Goal: Information Seeking & Learning: Learn about a topic

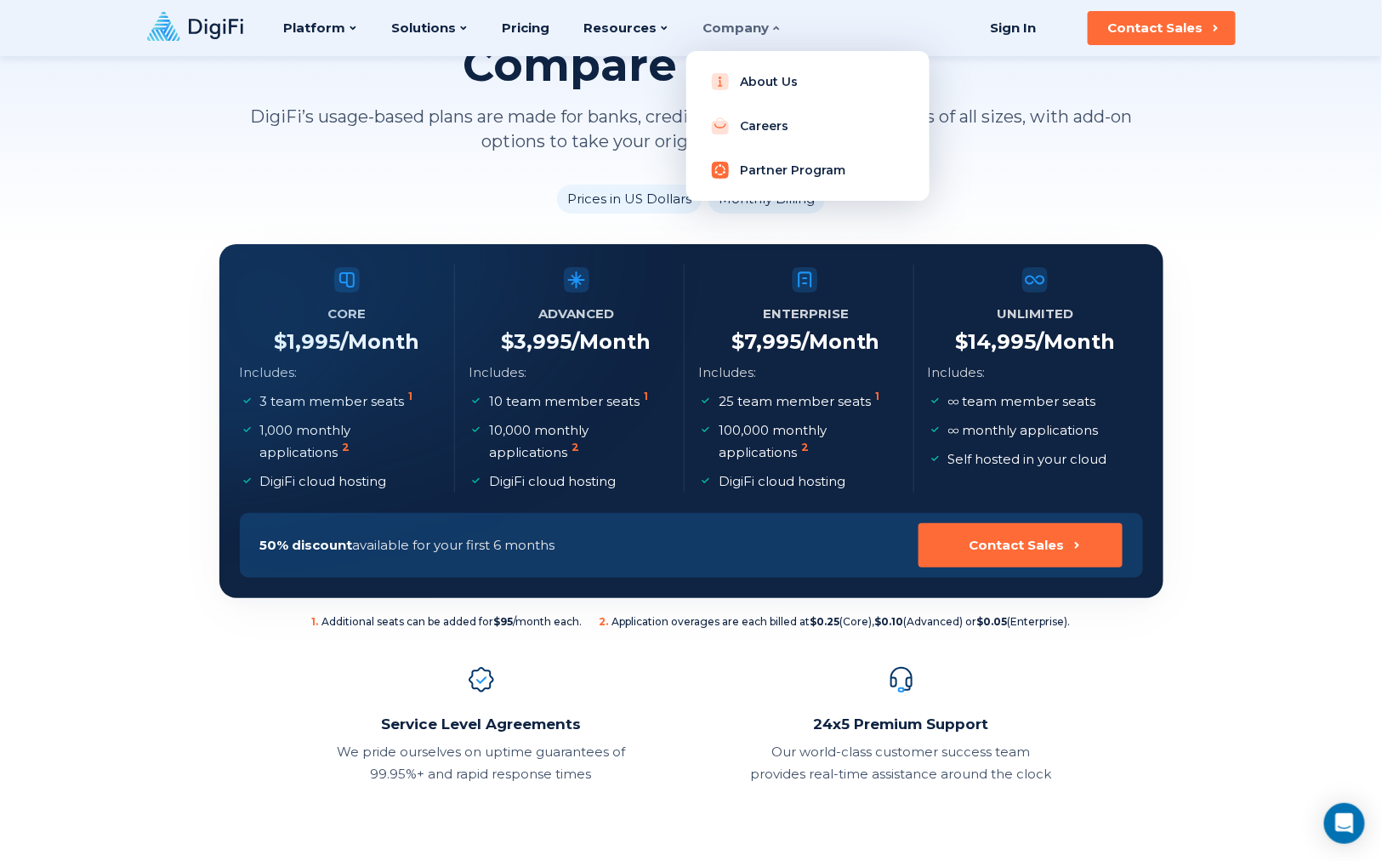
click at [731, 170] on link "Partner Program" at bounding box center [808, 170] width 216 height 34
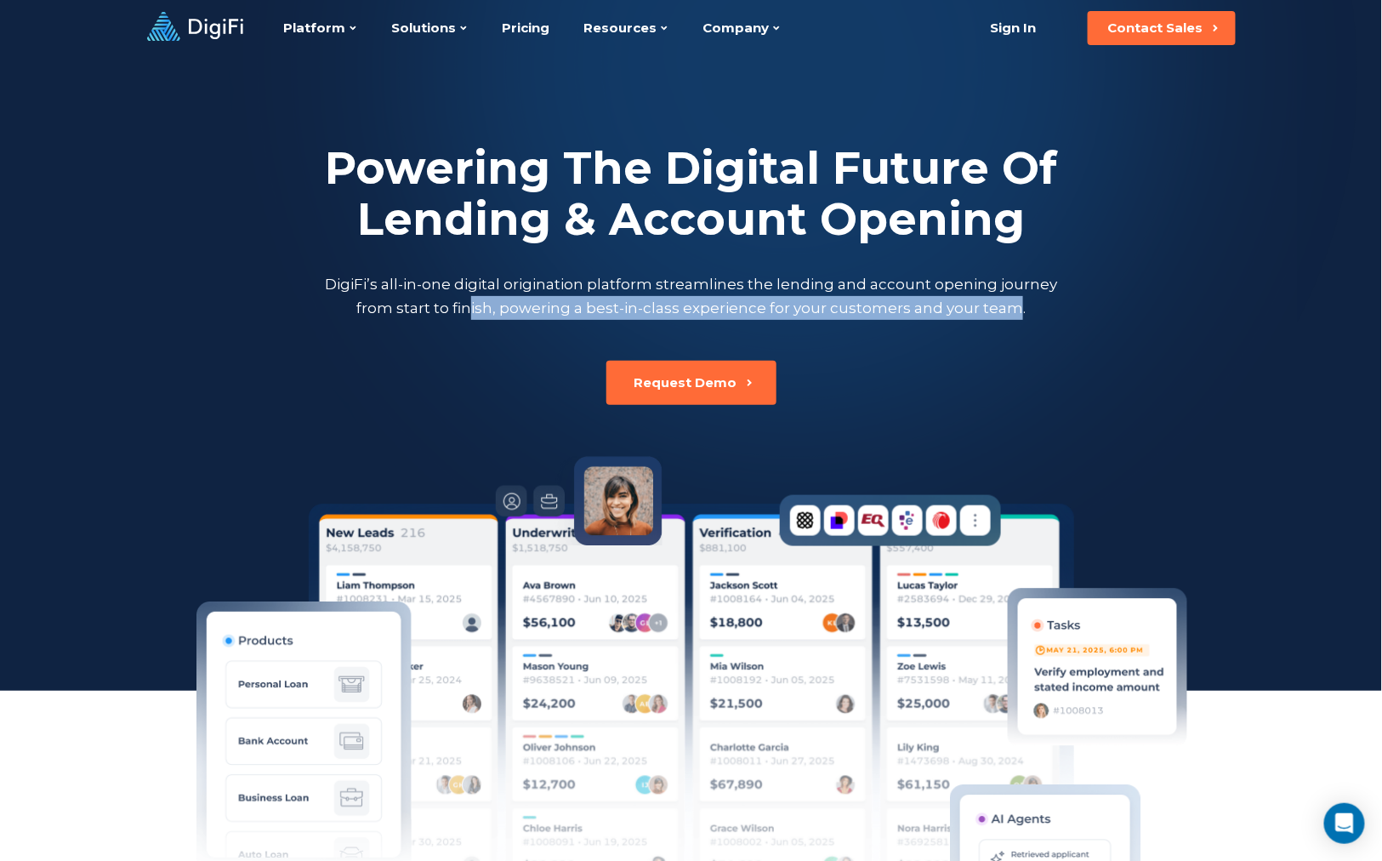
drag, startPoint x: 625, startPoint y: 322, endPoint x: 1011, endPoint y: 328, distance: 386.2
click at [1011, 328] on div "Powering The Digital Future Of Lending & Account Opening DigiFi’s all-in-one di…" at bounding box center [691, 230] width 944 height 349
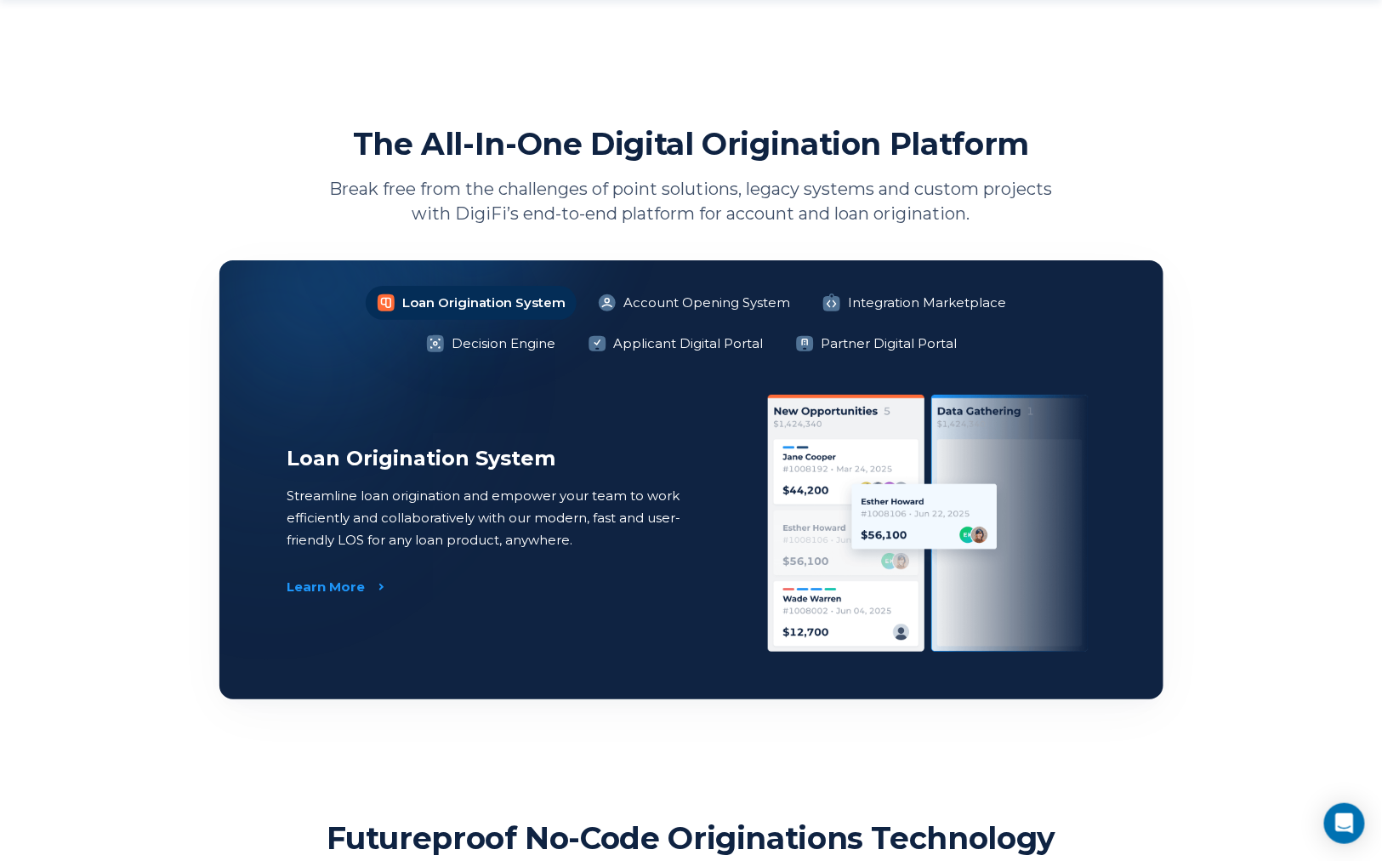
scroll to position [1134, 0]
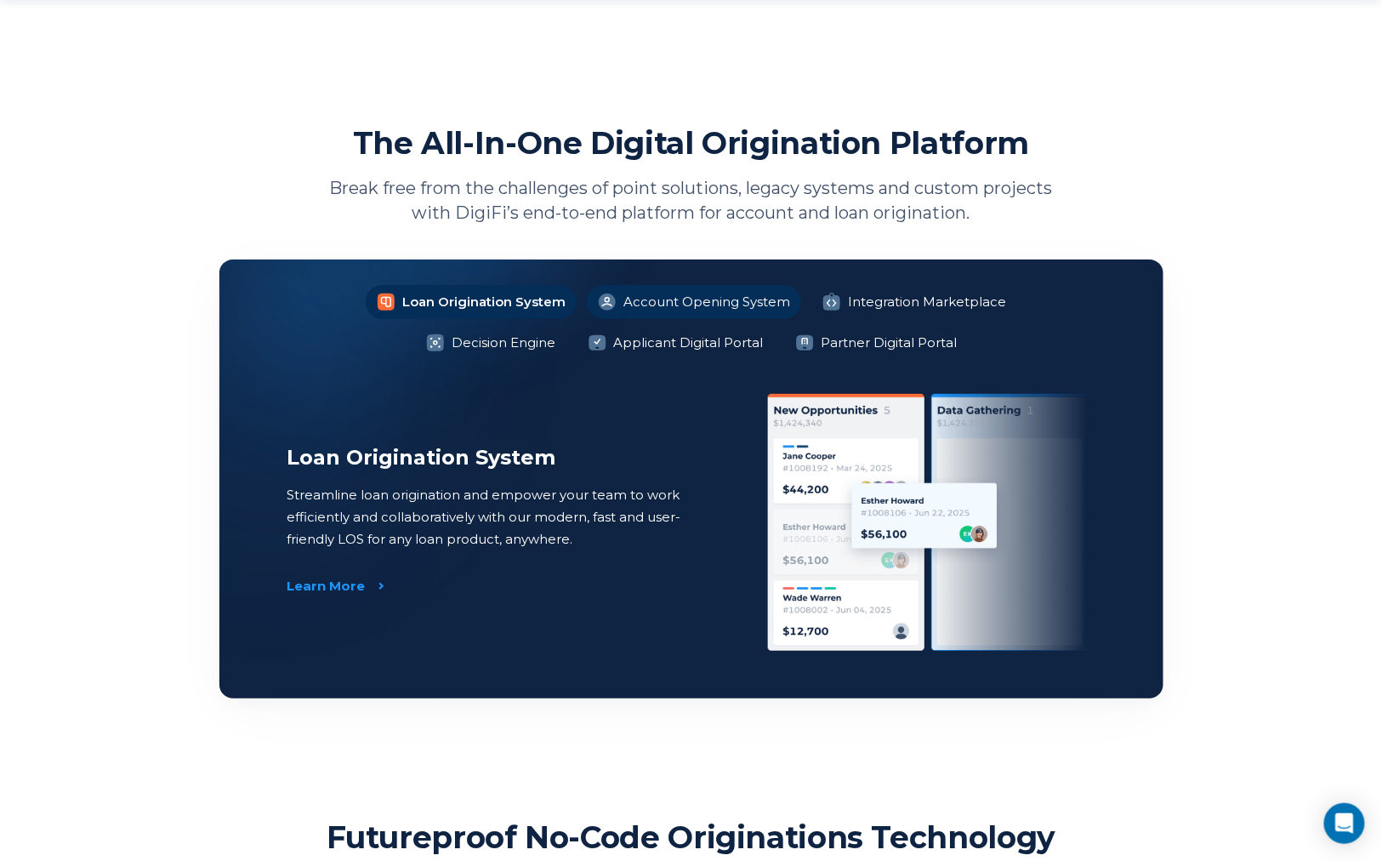
click at [698, 299] on li "Account Opening System" at bounding box center [694, 302] width 214 height 34
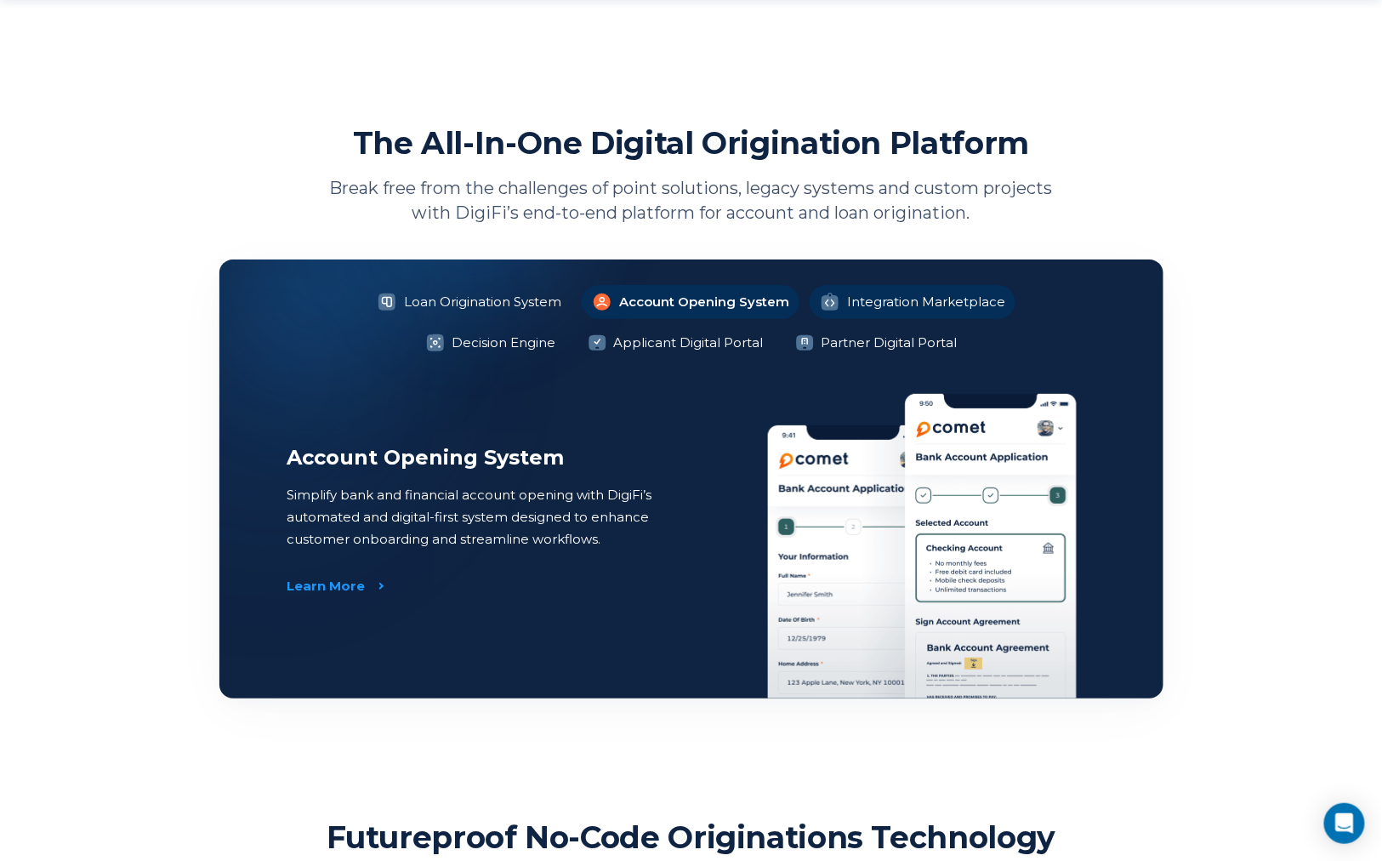
click at [880, 312] on li "Integration Marketplace" at bounding box center [913, 302] width 206 height 34
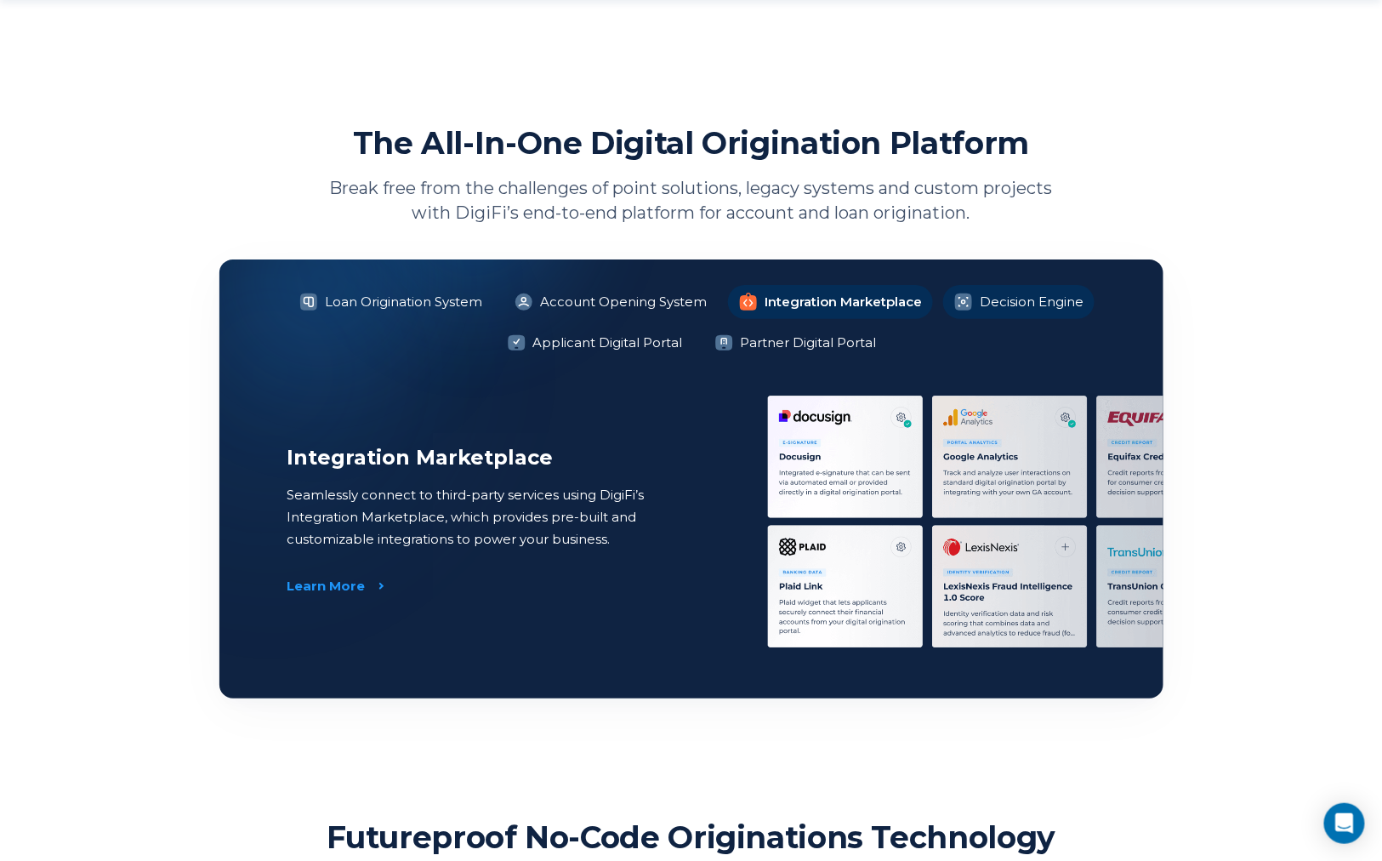
click at [995, 300] on li "Decision Engine" at bounding box center [1018, 302] width 151 height 34
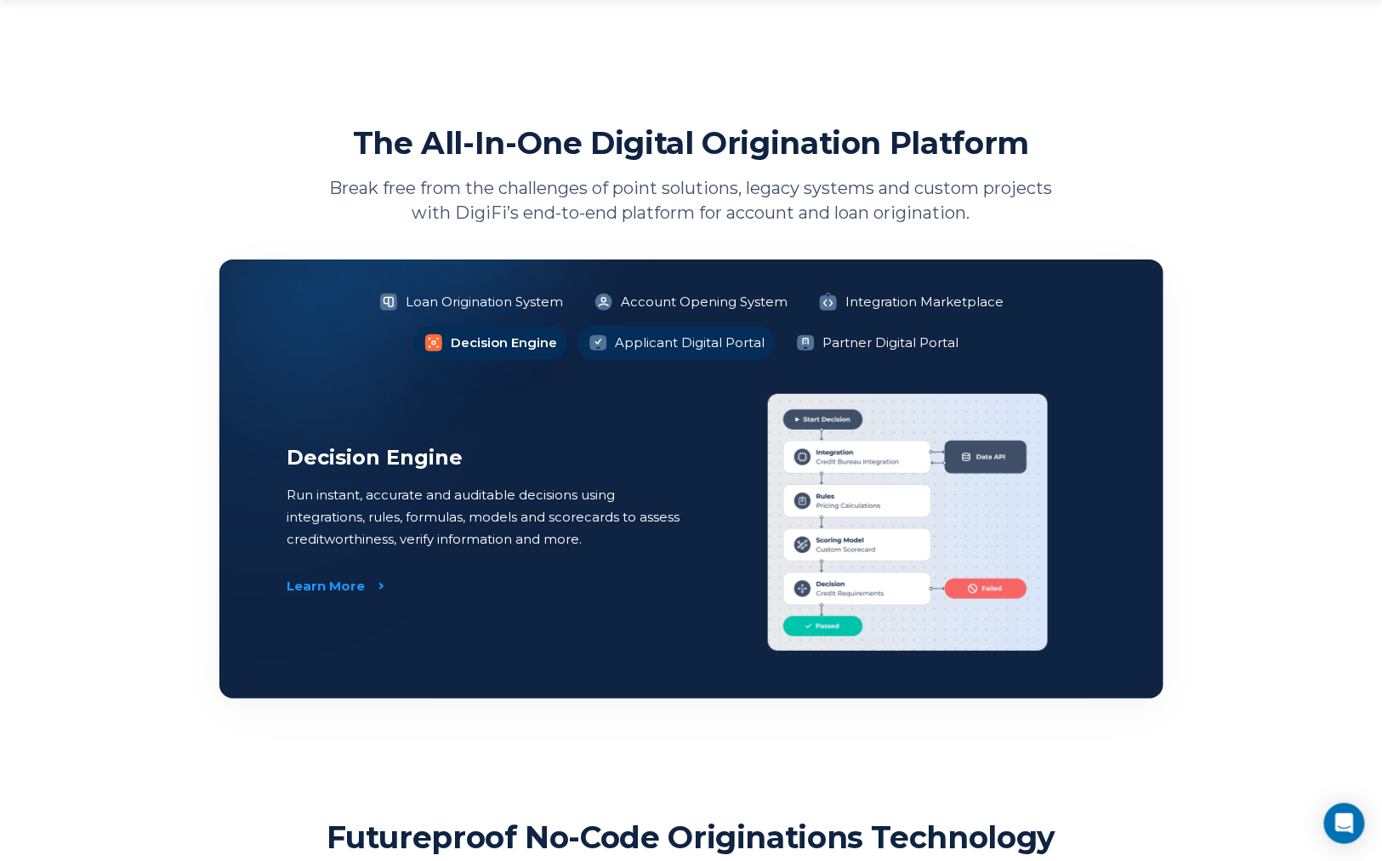
click at [641, 339] on li "Applicant Digital Portal" at bounding box center [676, 343] width 197 height 34
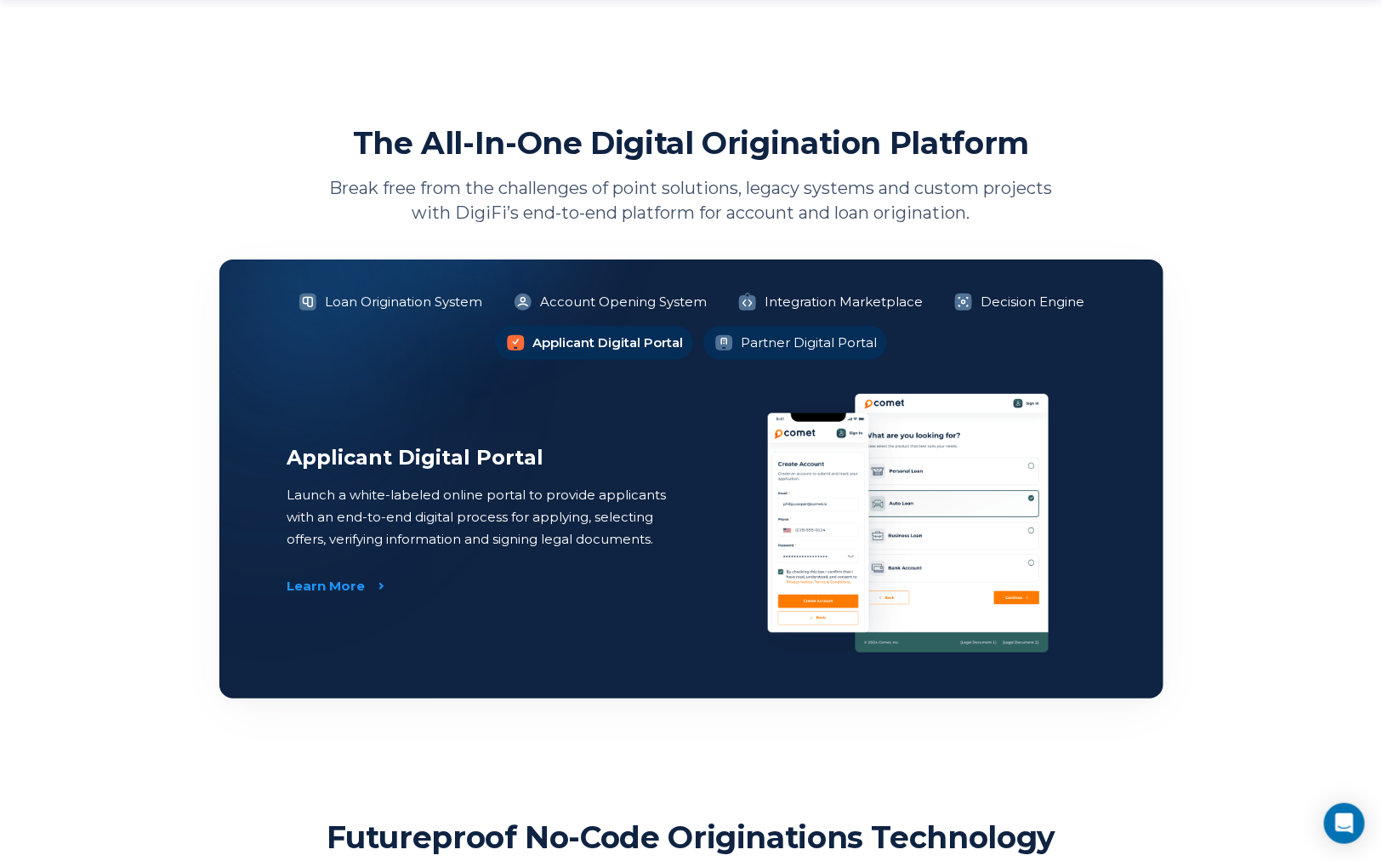
click at [792, 344] on li "Partner Digital Portal" at bounding box center [795, 343] width 184 height 34
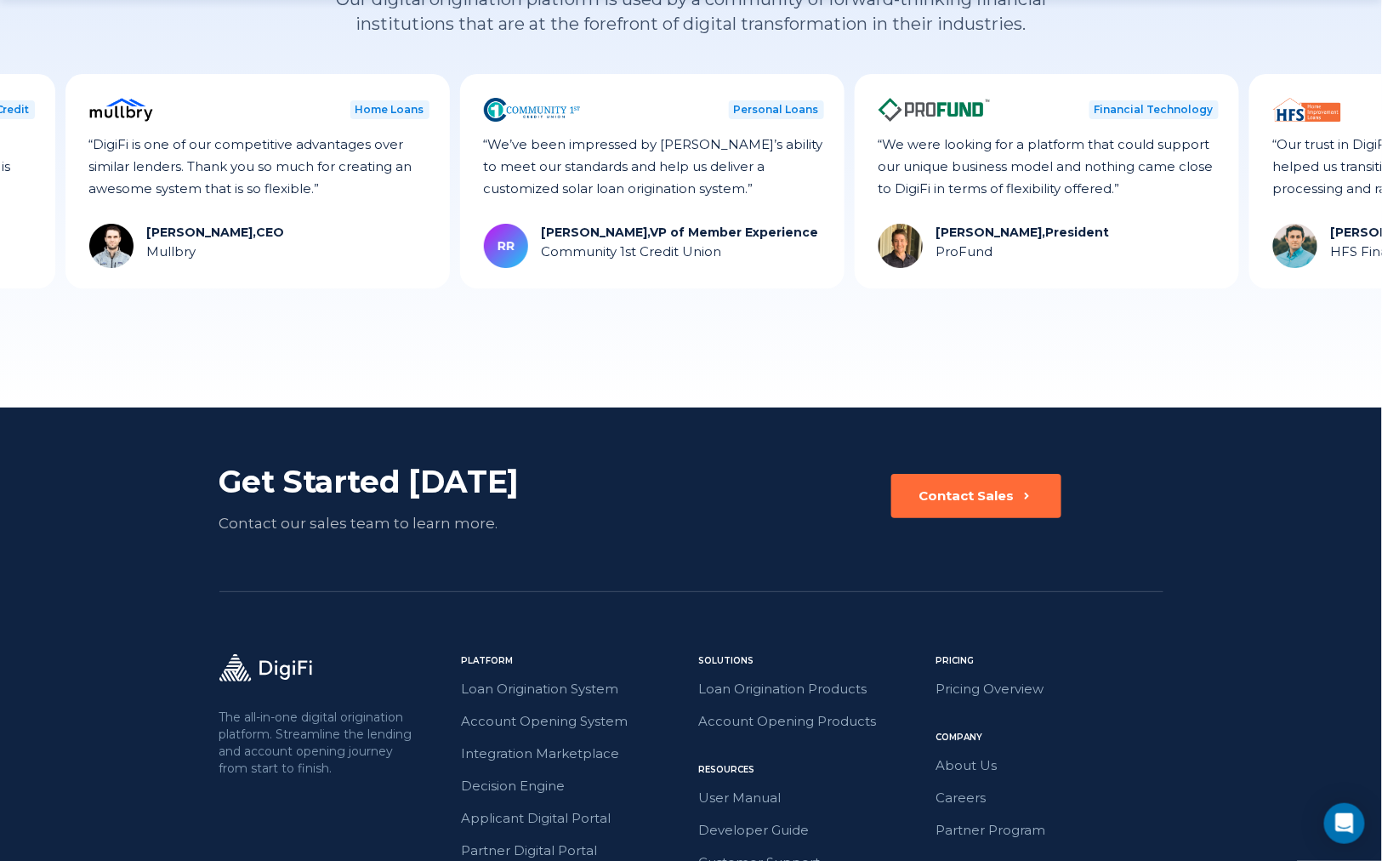
scroll to position [4654, 0]
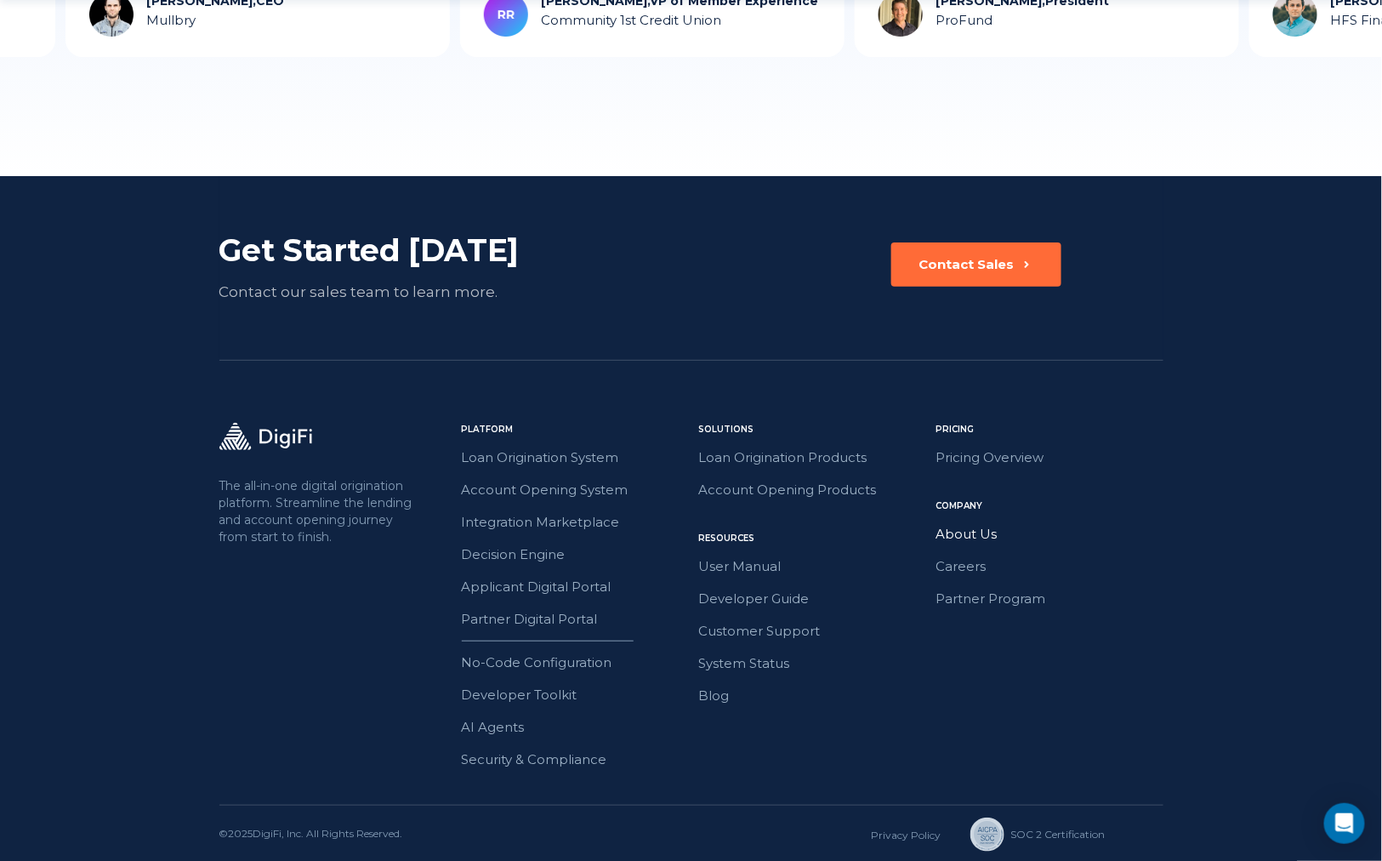
click at [983, 535] on link "About Us" at bounding box center [1049, 534] width 227 height 22
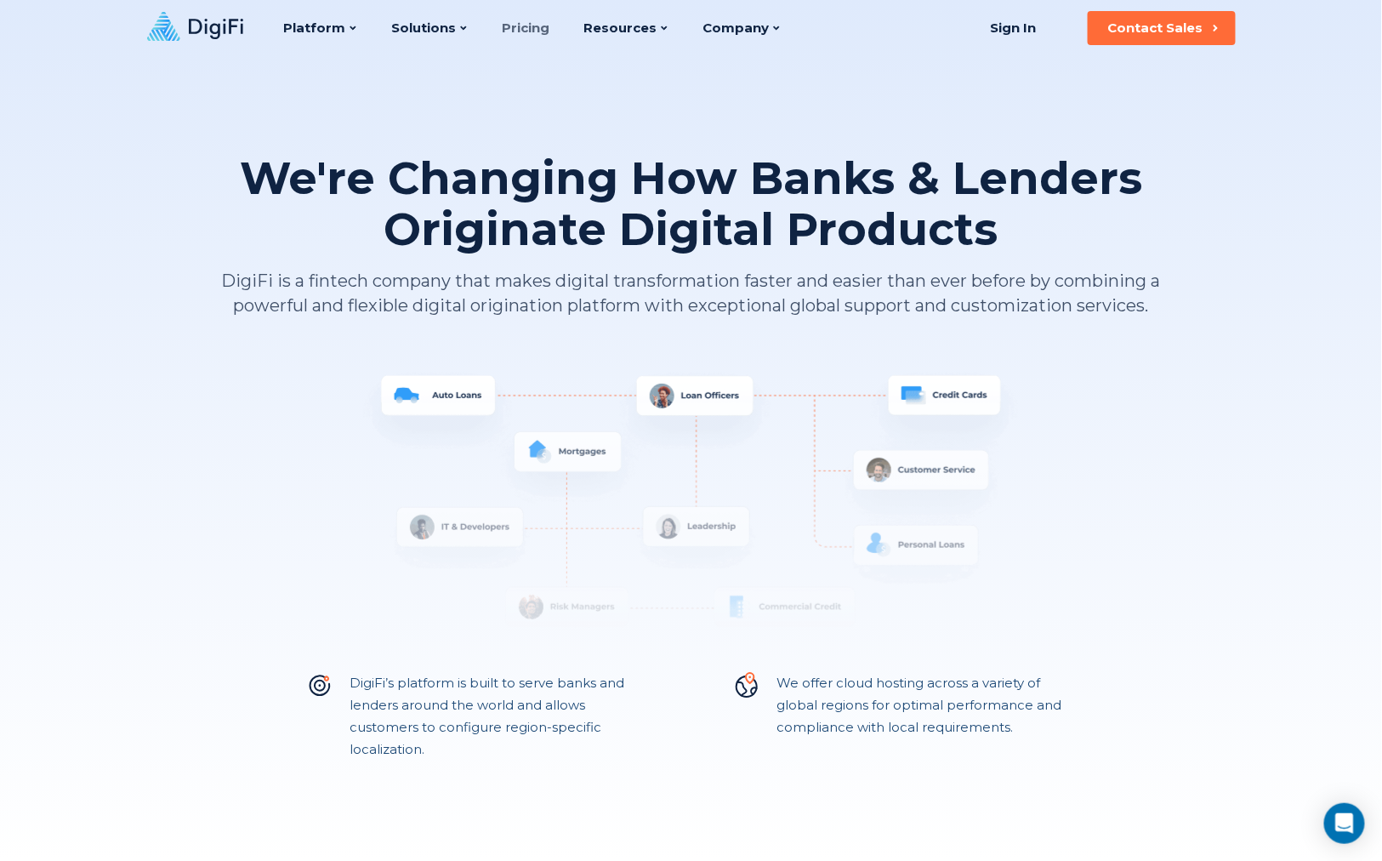
click at [526, 25] on link "Pricing" at bounding box center [527, 28] width 48 height 56
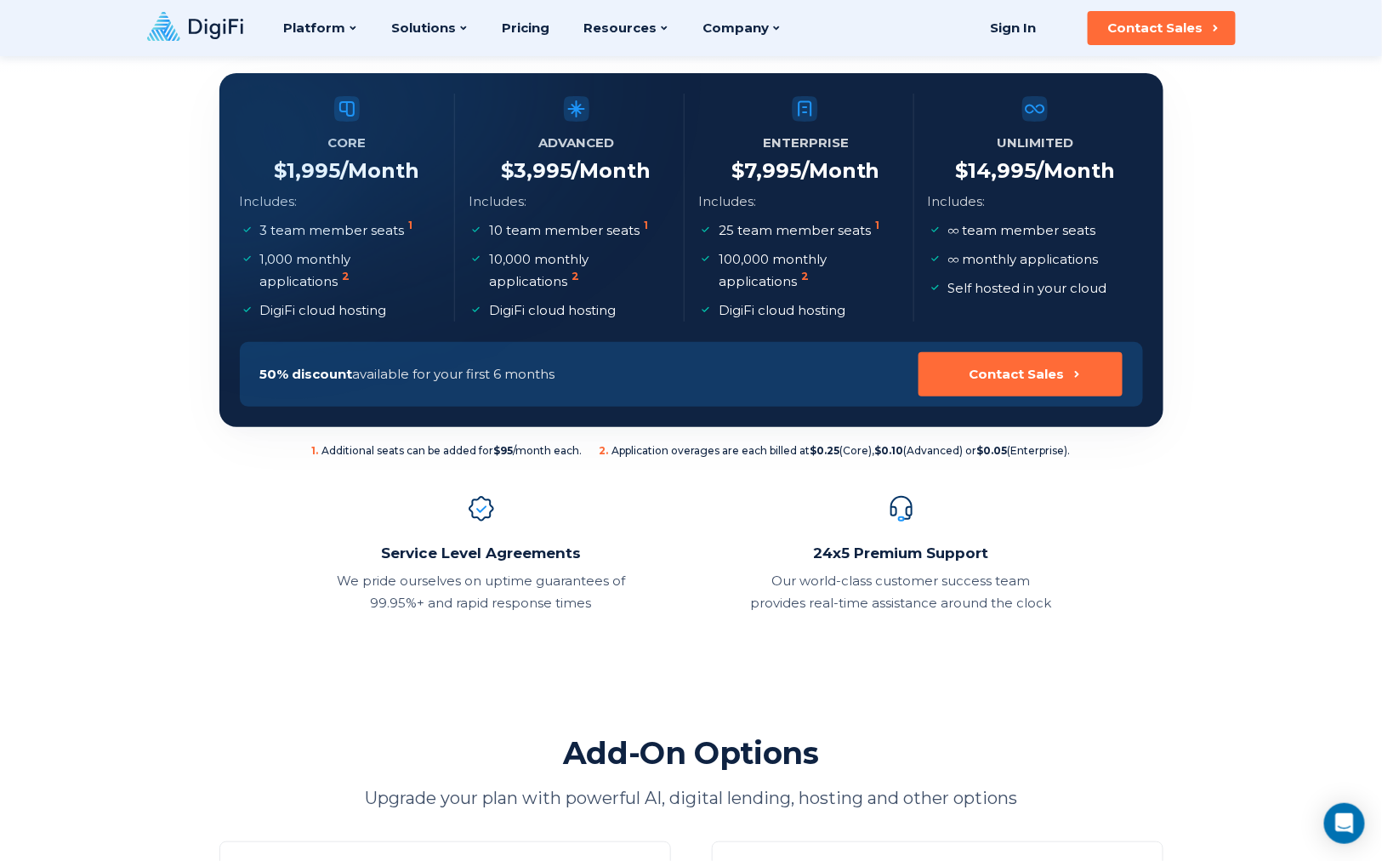
scroll to position [113, 0]
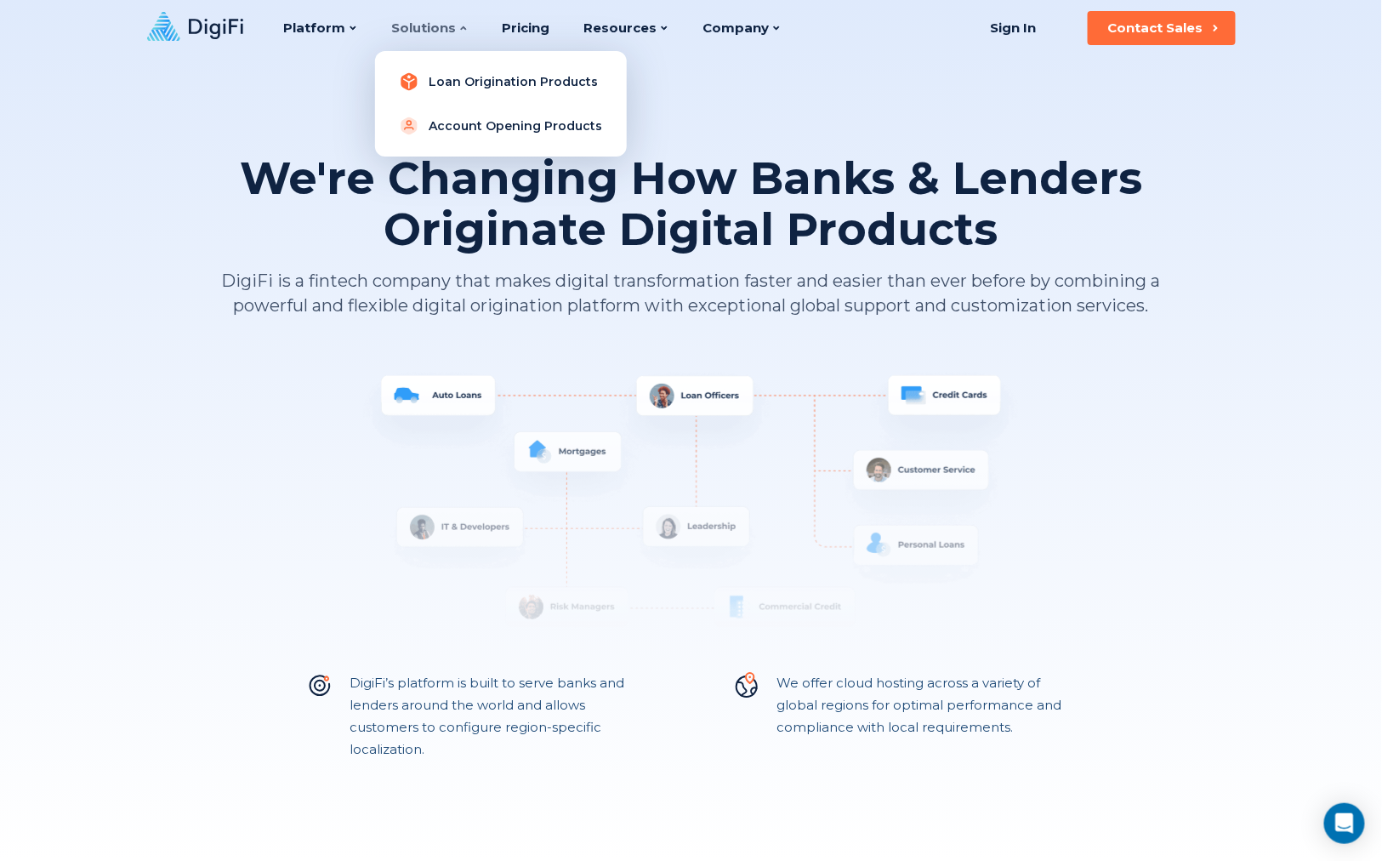
click at [463, 81] on link "Loan Origination Products" at bounding box center [501, 82] width 225 height 34
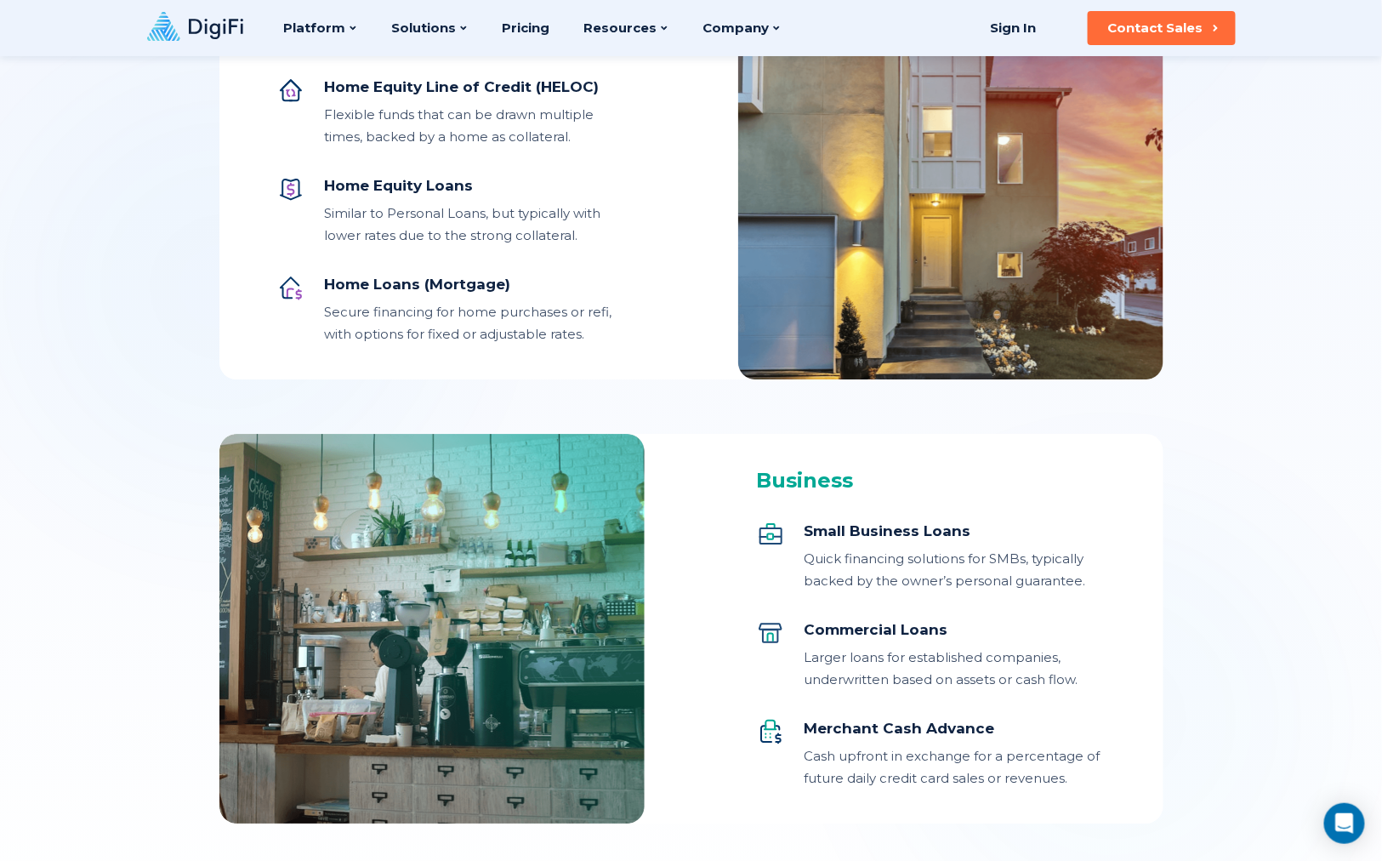
scroll to position [2041, 0]
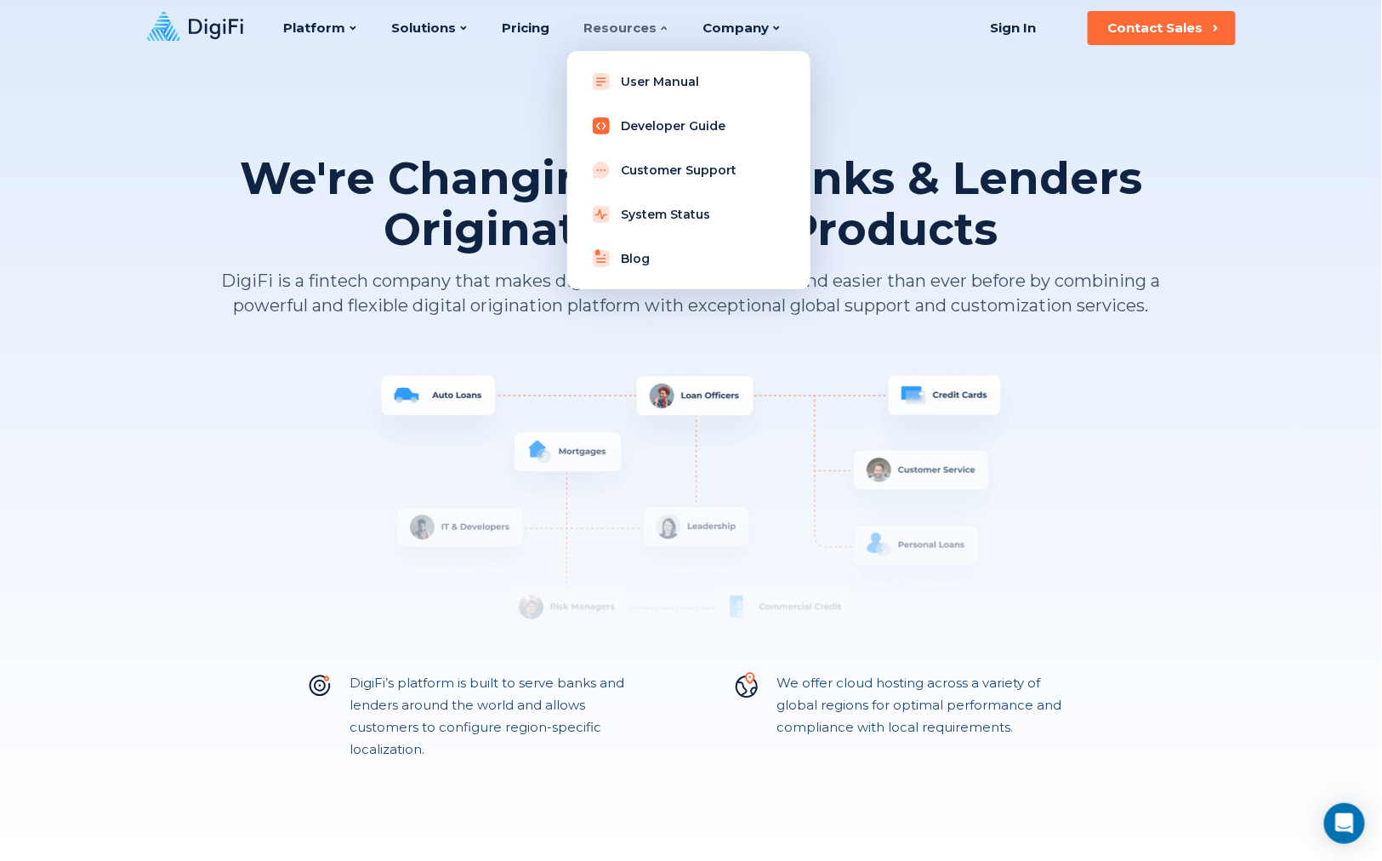
click at [647, 117] on link "Developer Guide" at bounding box center [689, 126] width 216 height 34
